Goal: Check status: Check status

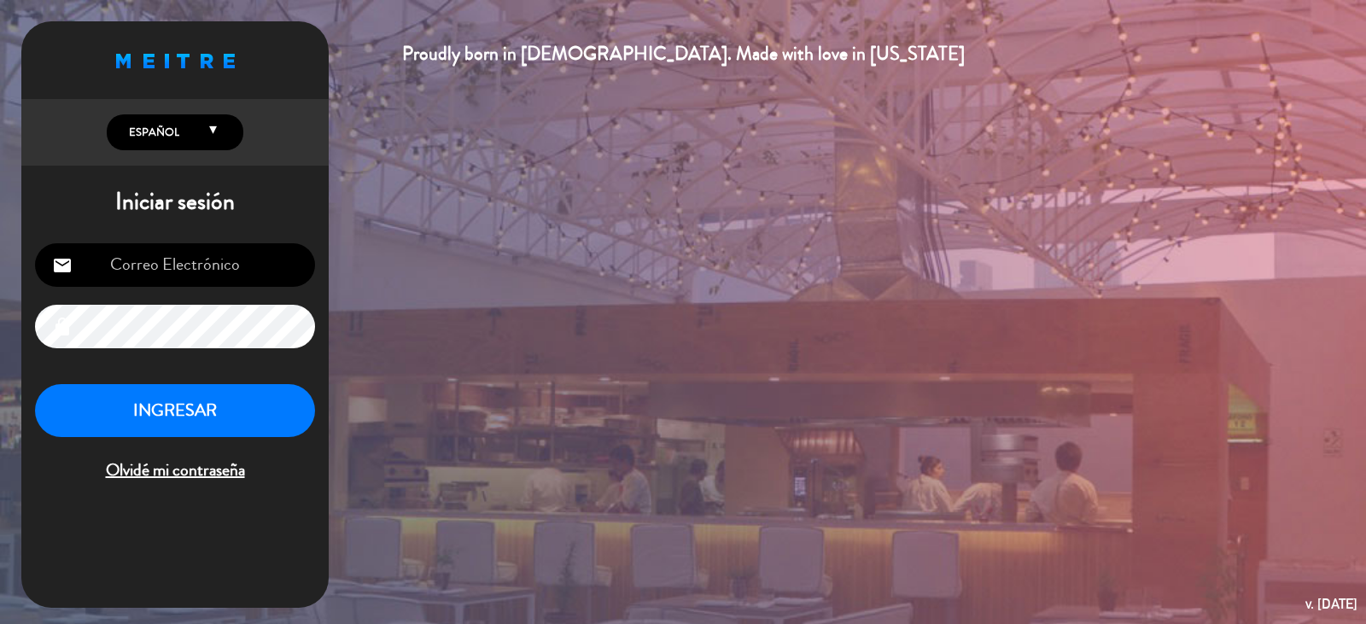
type input "[EMAIL_ADDRESS][DOMAIN_NAME]"
click at [156, 430] on button "INGRESAR" at bounding box center [175, 411] width 280 height 54
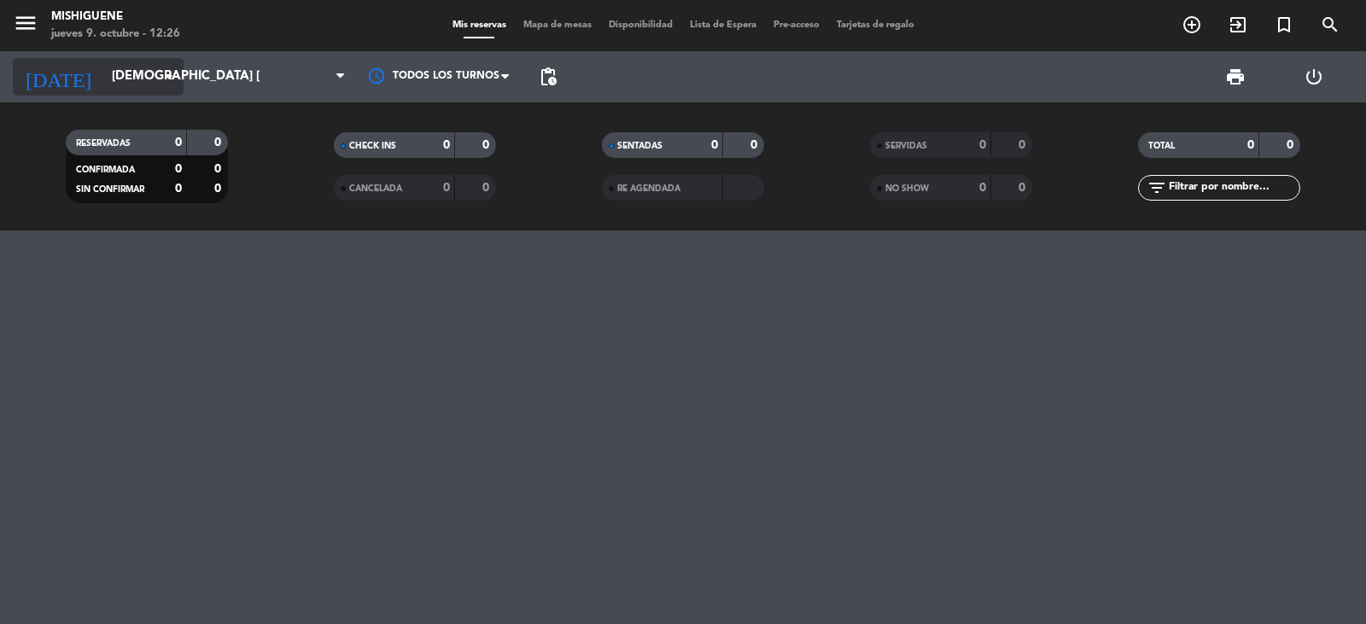
click at [159, 83] on icon "arrow_drop_down" at bounding box center [169, 77] width 20 height 20
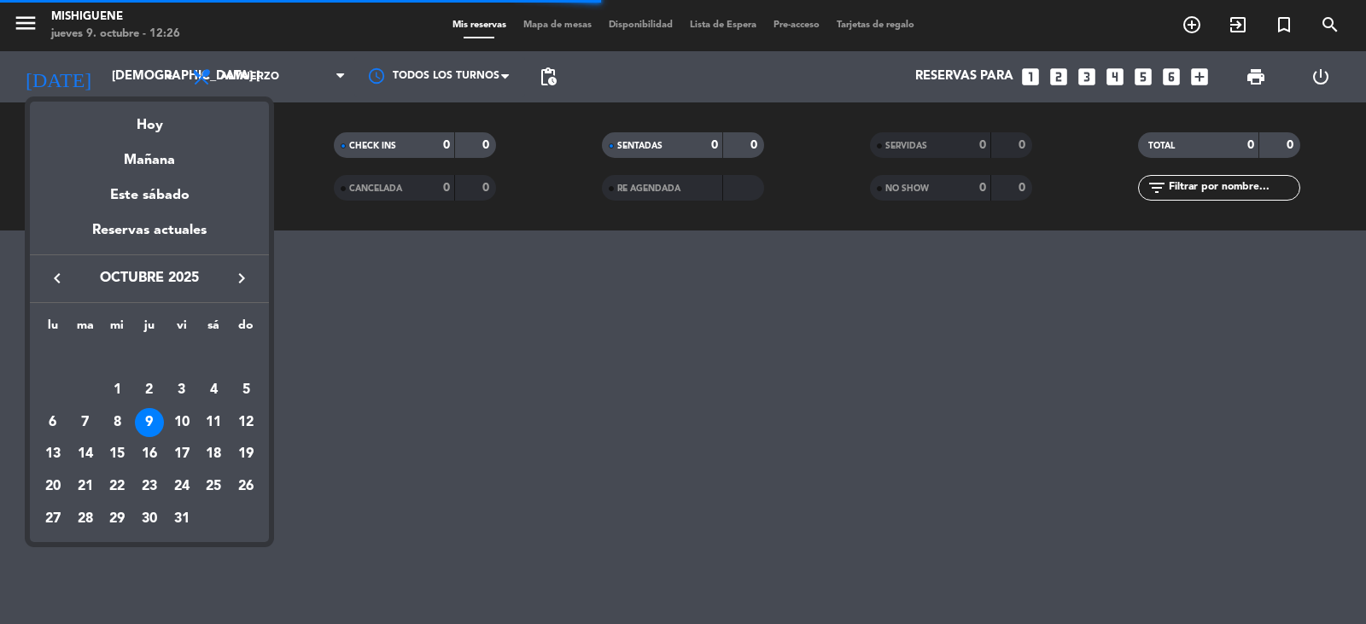
click at [468, 76] on div at bounding box center [683, 312] width 1366 height 624
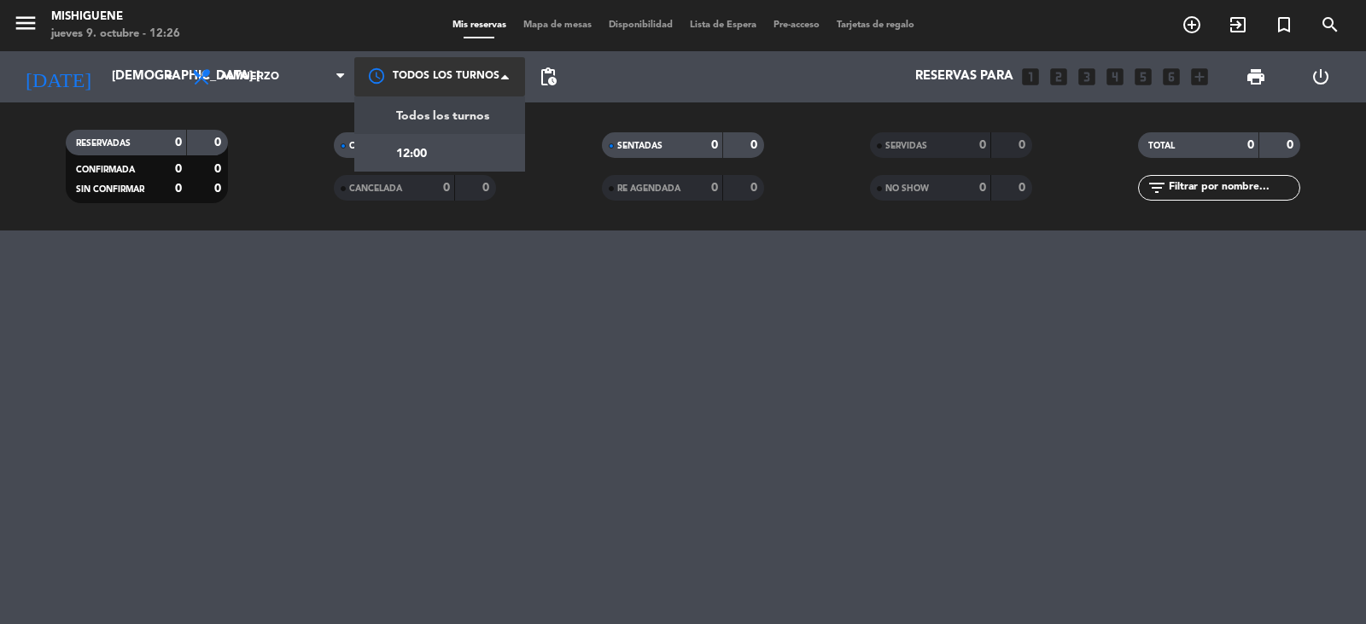
click at [459, 79] on div at bounding box center [439, 76] width 171 height 38
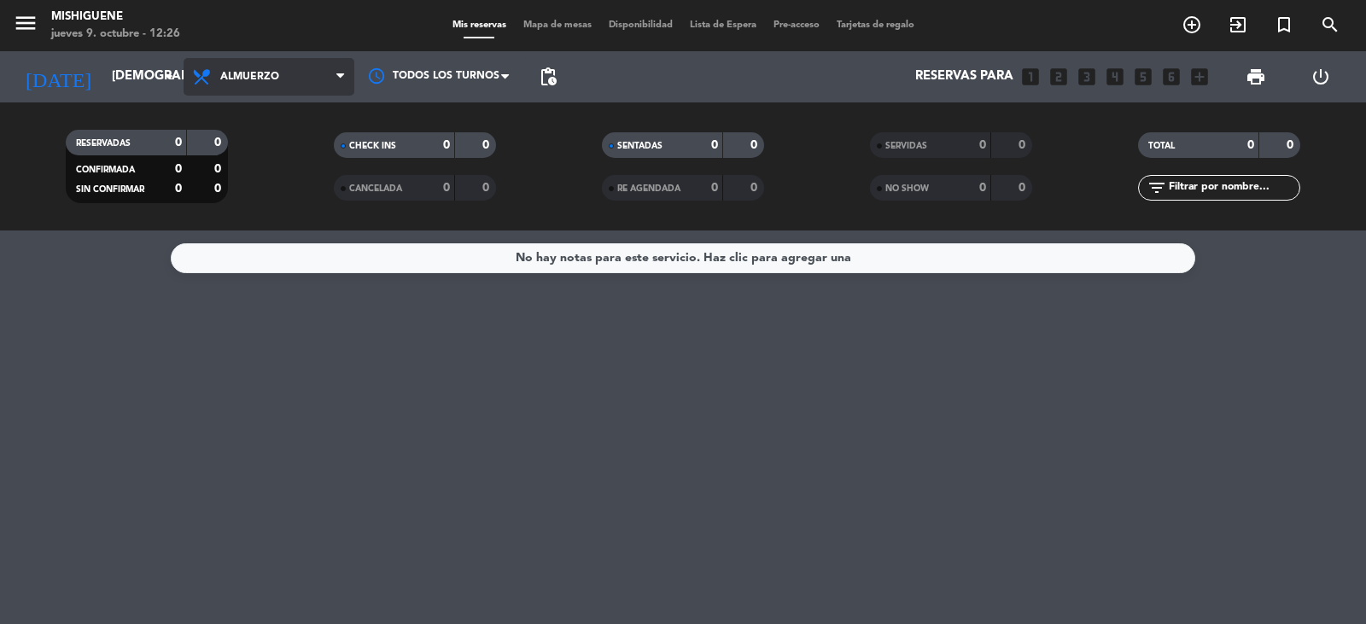
click at [251, 73] on span "Almuerzo" at bounding box center [249, 77] width 59 height 12
click at [236, 187] on div "menu Mishiguene jueves 9. octubre - 12:26 Mis reservas Mapa de mesas Disponibil…" at bounding box center [683, 115] width 1366 height 231
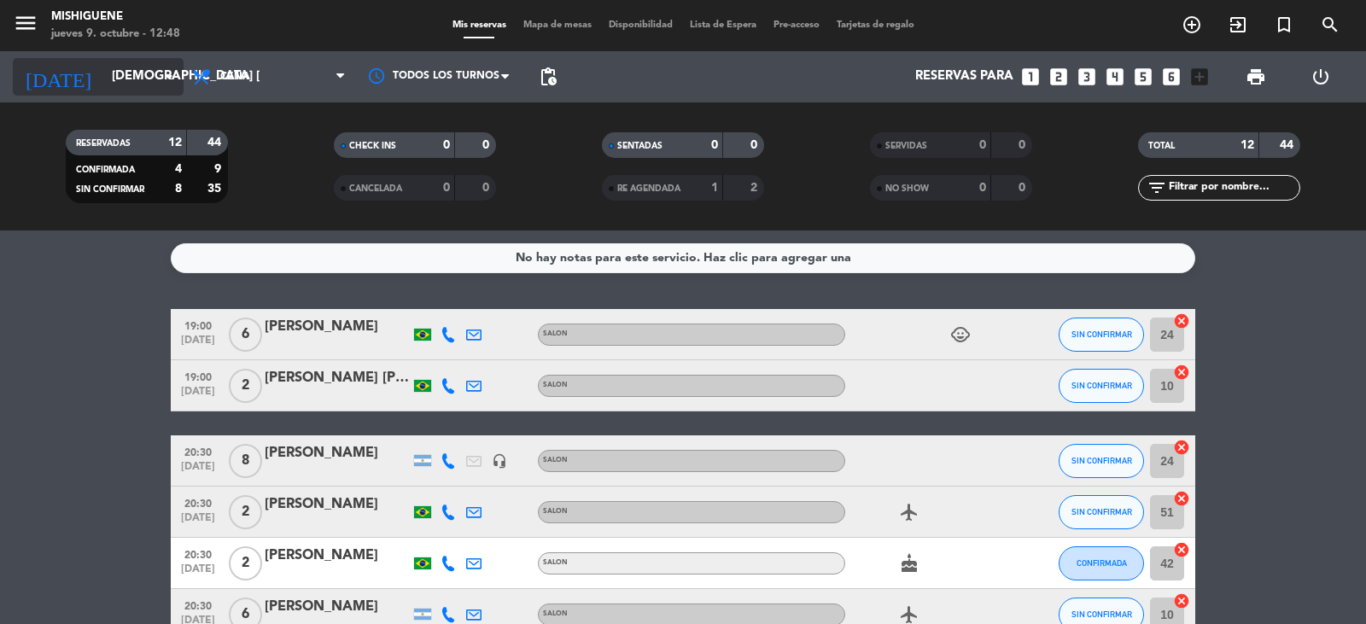
click at [157, 67] on input "[DEMOGRAPHIC_DATA] [DATE]" at bounding box center [185, 77] width 165 height 32
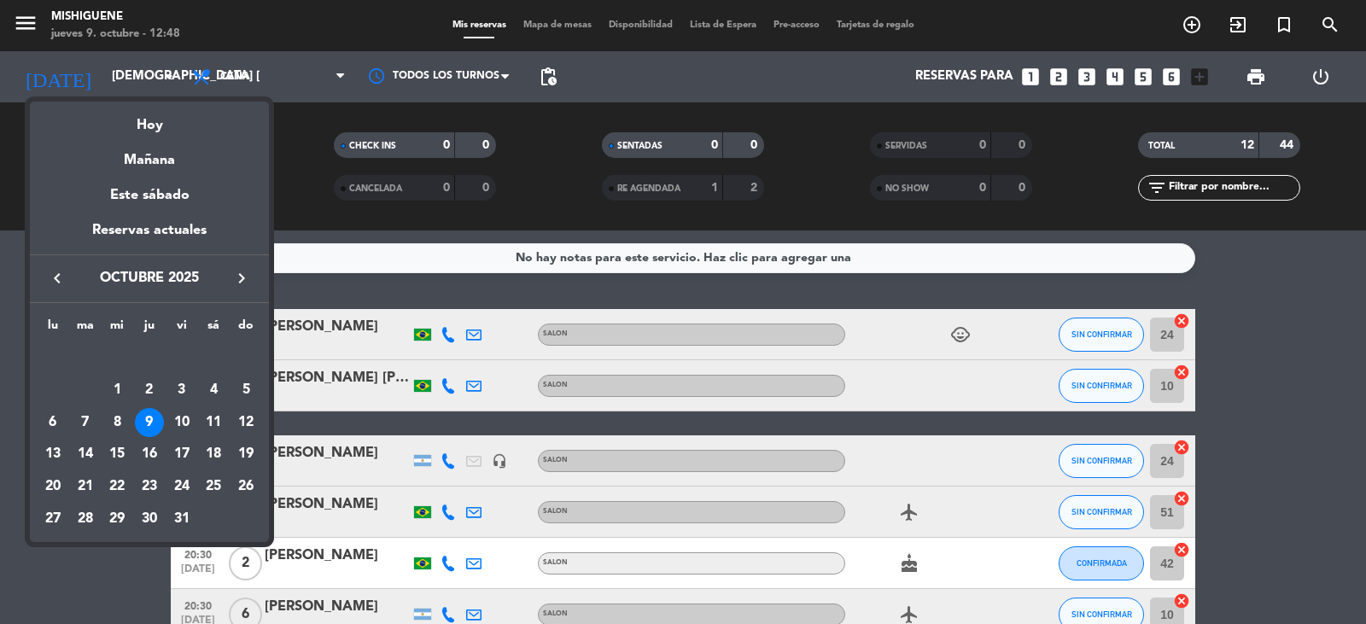
click at [279, 140] on div at bounding box center [683, 312] width 1366 height 624
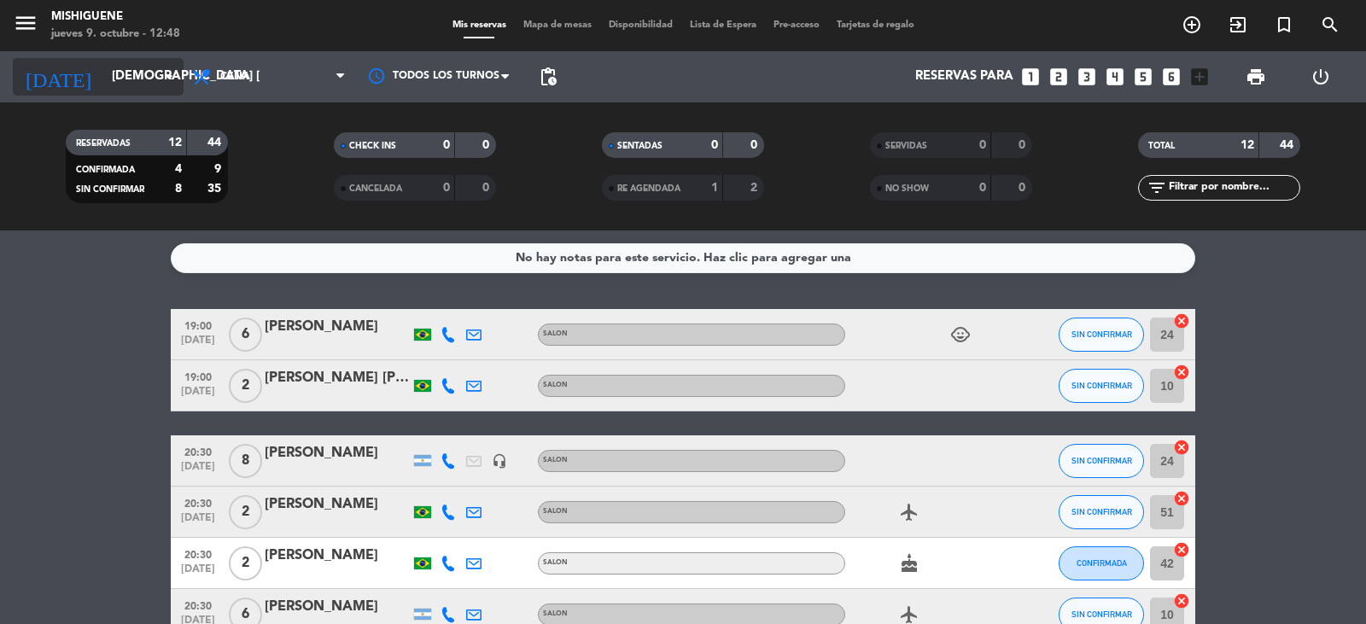
click at [134, 66] on div "[DATE] jue. [DATE] arrow_drop_down" at bounding box center [98, 76] width 171 height 51
click at [134, 66] on input "[DEMOGRAPHIC_DATA] [DATE]" at bounding box center [185, 77] width 165 height 32
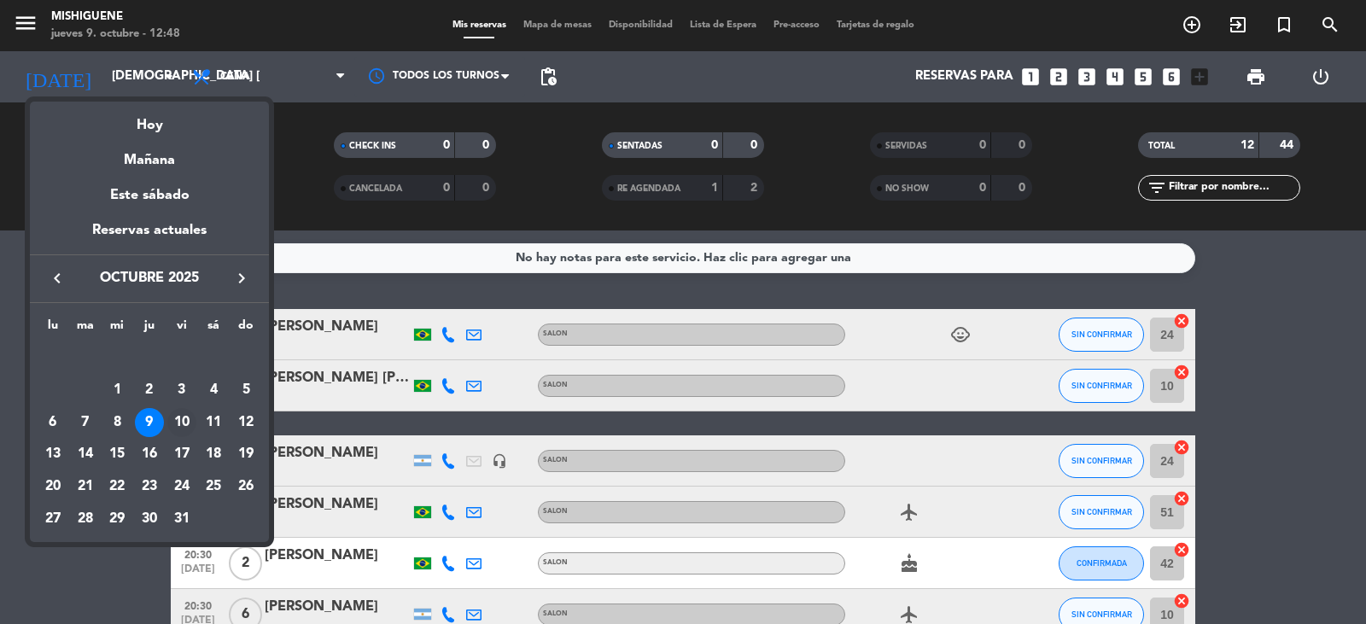
click at [182, 412] on div "10" at bounding box center [181, 422] width 29 height 29
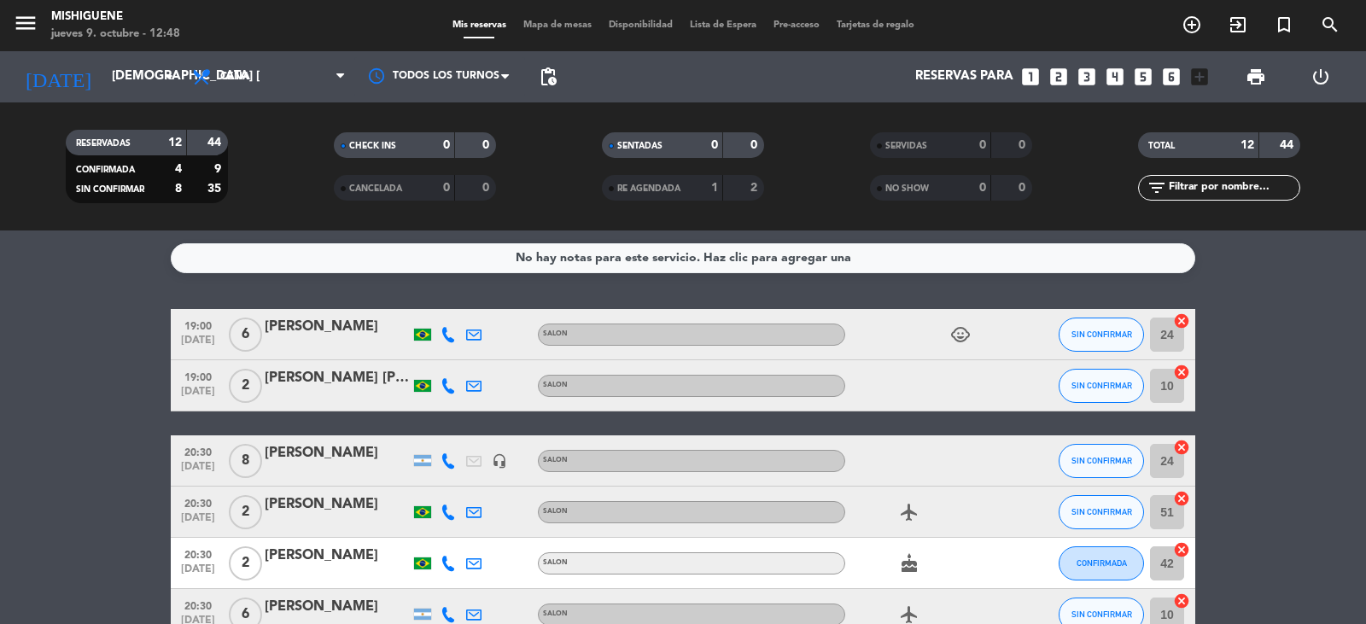
type input "vie. [DATE]"
